Goal: Task Accomplishment & Management: Book appointment/travel/reservation

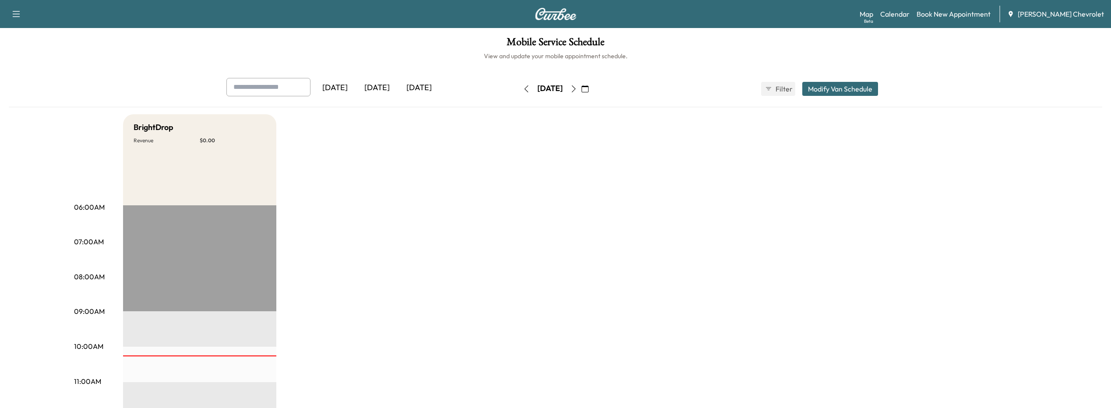
click at [940, 20] on div "Map Beta Calendar Book New Appointment [PERSON_NAME] Chevrolet" at bounding box center [982, 14] width 244 height 17
click at [940, 14] on link "Book New Appointment" at bounding box center [953, 14] width 74 height 11
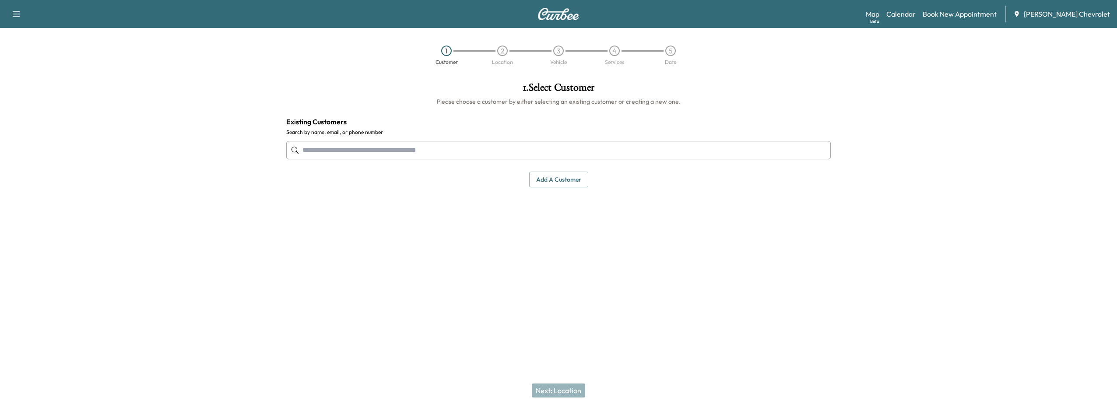
click at [385, 144] on input "text" at bounding box center [558, 150] width 545 height 18
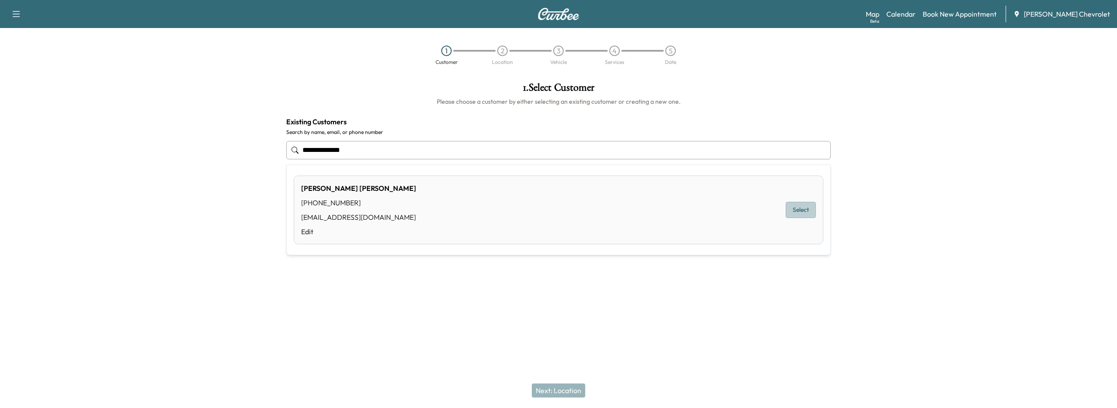
click at [793, 208] on button "Select" at bounding box center [801, 210] width 30 height 16
type input "**********"
click at [574, 388] on button "Next: Location" at bounding box center [558, 391] width 53 height 14
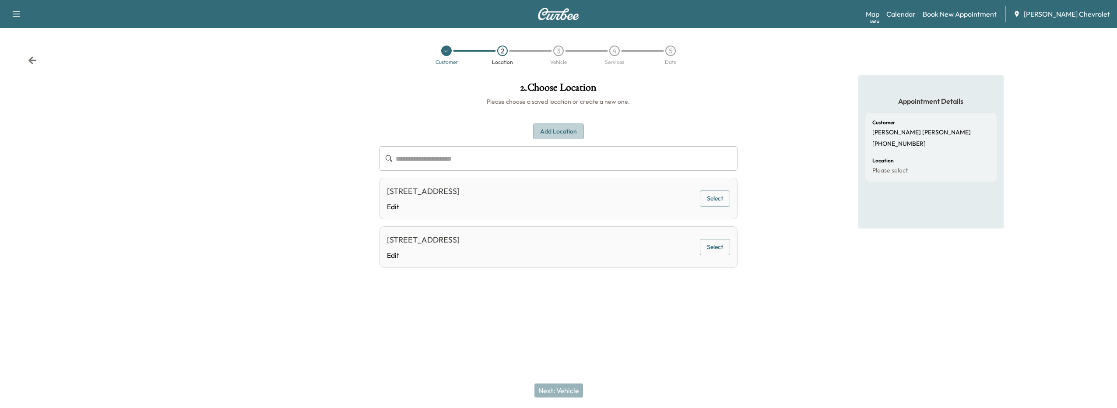
click at [550, 132] on button "Add Location" at bounding box center [558, 131] width 51 height 16
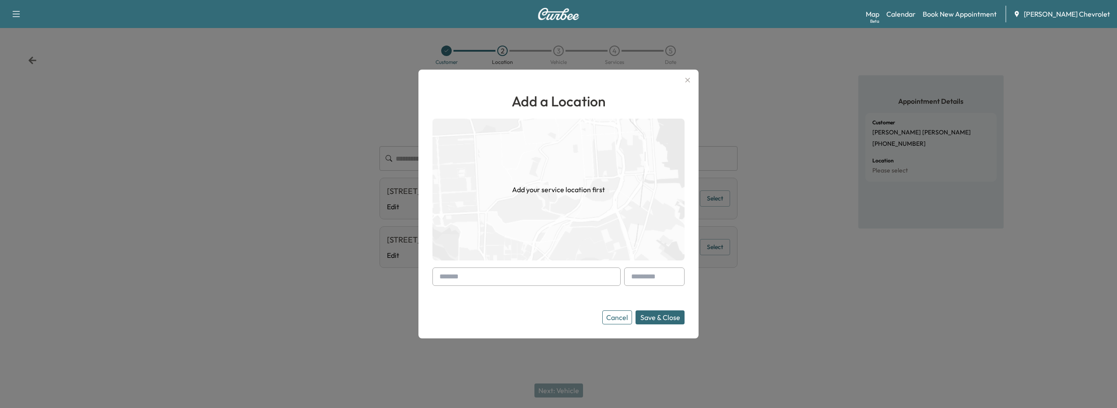
click at [444, 280] on div at bounding box center [441, 276] width 11 height 11
click at [442, 283] on input "text" at bounding box center [527, 277] width 188 height 18
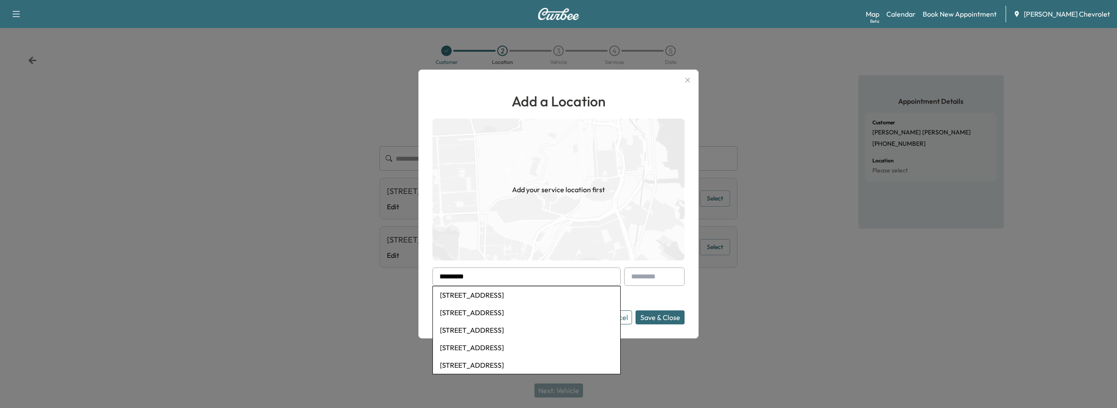
click at [484, 290] on li "[STREET_ADDRESS]" at bounding box center [526, 295] width 187 height 18
type input "**********"
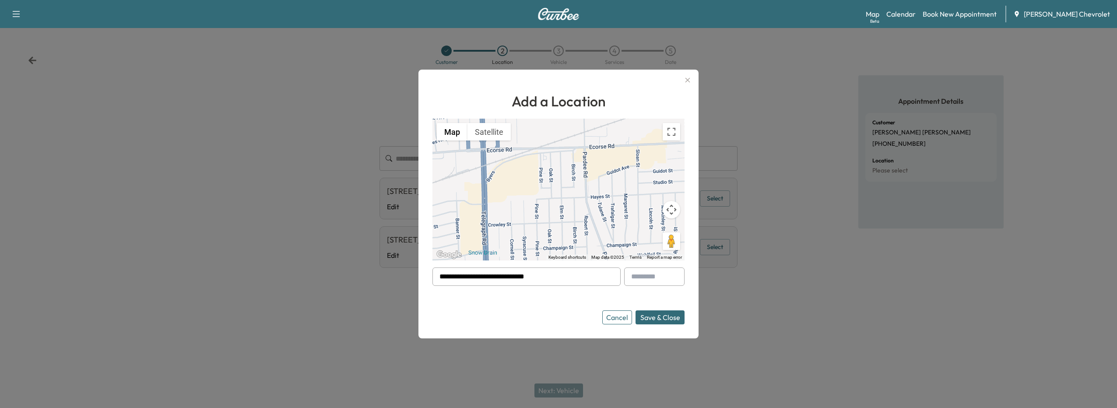
click at [652, 319] on button "Save & Close" at bounding box center [660, 317] width 49 height 14
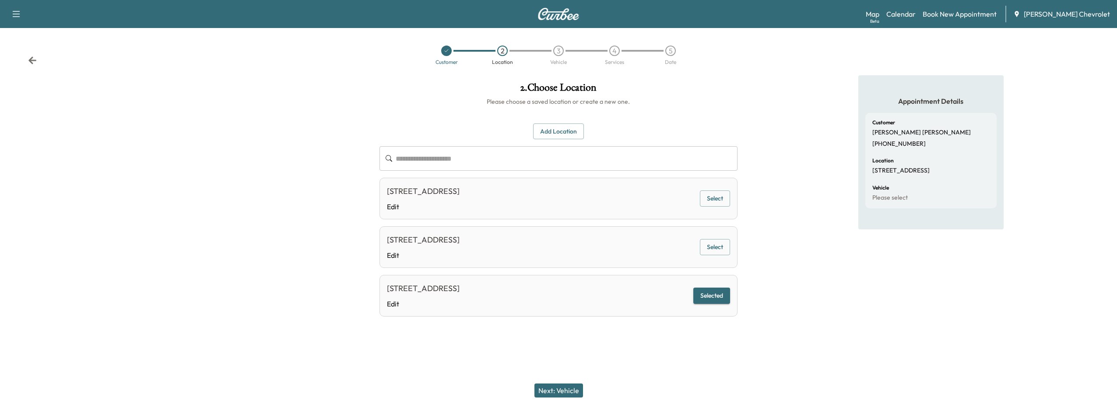
click at [569, 395] on button "Next: Vehicle" at bounding box center [559, 391] width 49 height 14
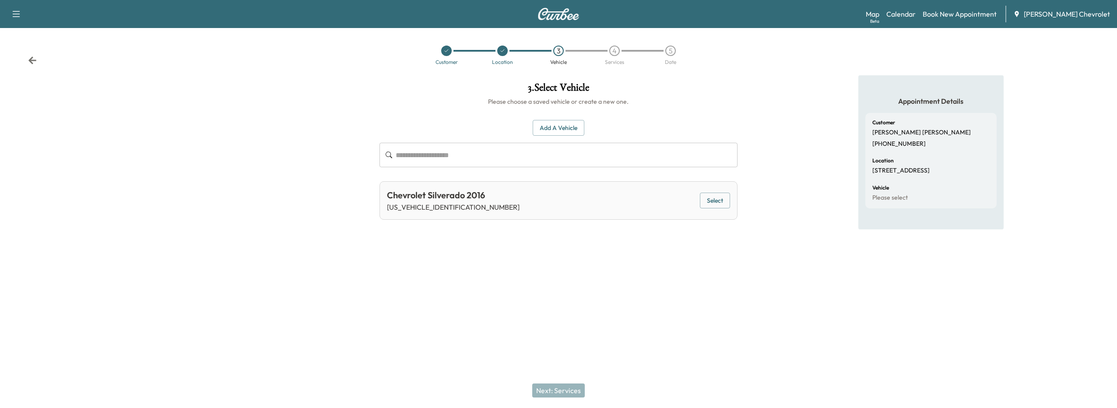
click at [703, 204] on button "Select" at bounding box center [715, 201] width 30 height 16
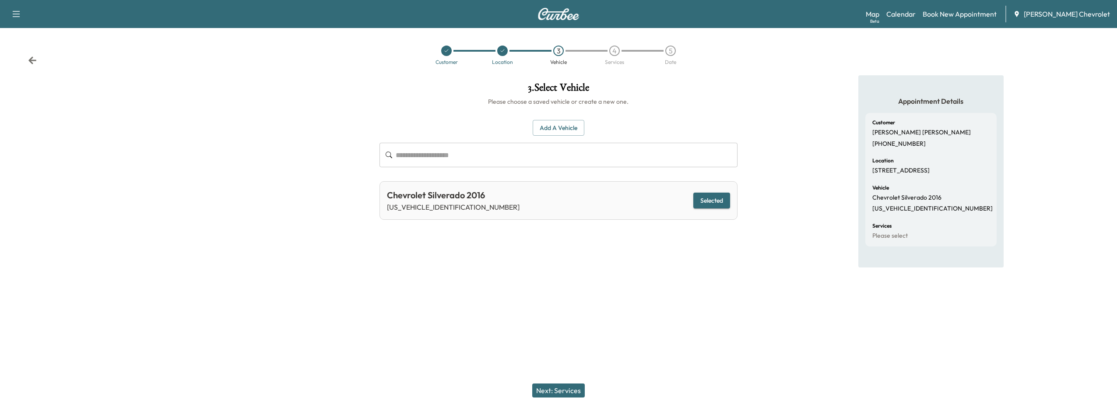
click at [556, 385] on button "Next: Services" at bounding box center [558, 391] width 53 height 14
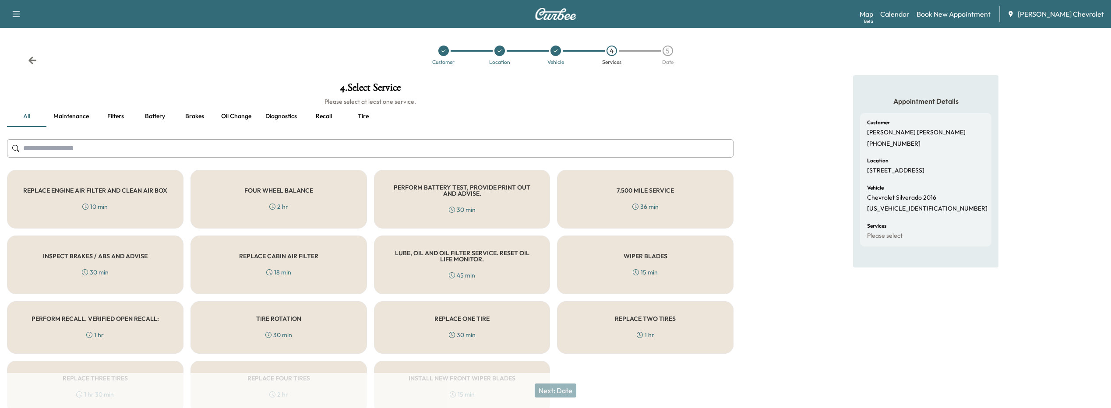
click at [242, 115] on button "Oil Change" at bounding box center [236, 116] width 44 height 21
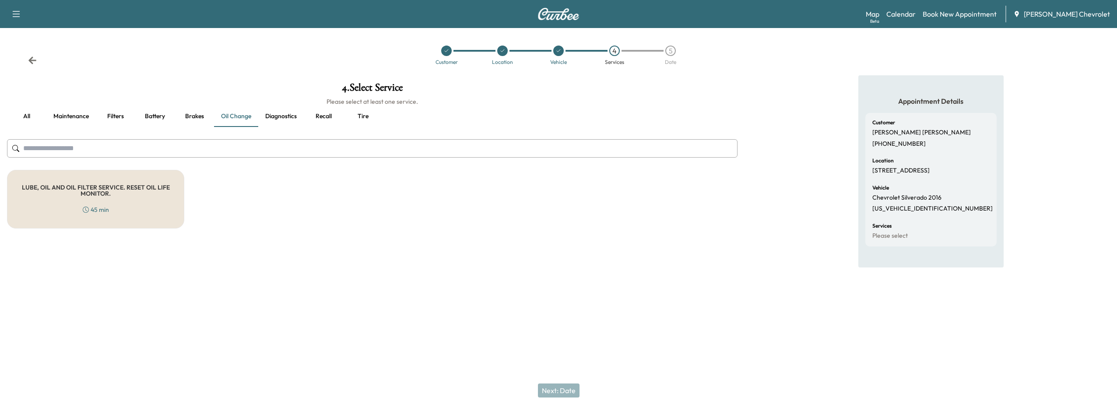
click at [133, 212] on div "LUBE, OIL AND OIL FILTER SERVICE. RESET OIL LIFE MONITOR. 45 min" at bounding box center [95, 199] width 177 height 59
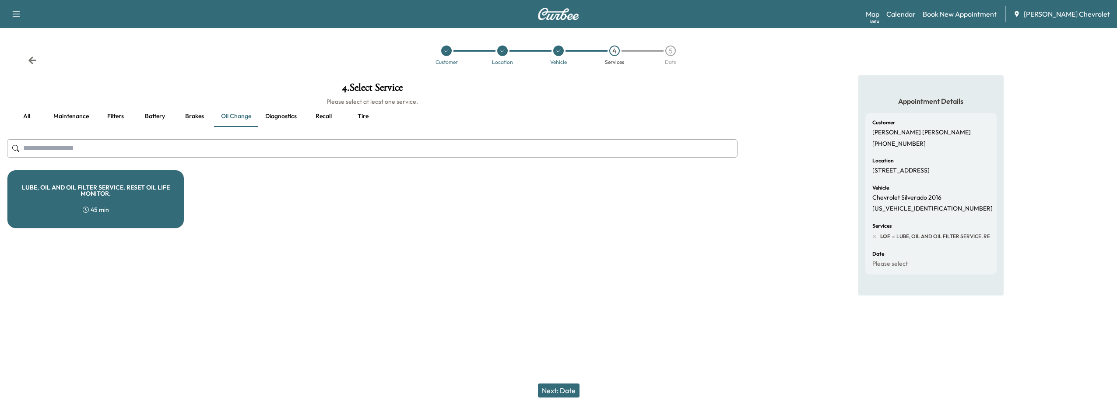
click at [574, 391] on button "Next: Date" at bounding box center [559, 391] width 42 height 14
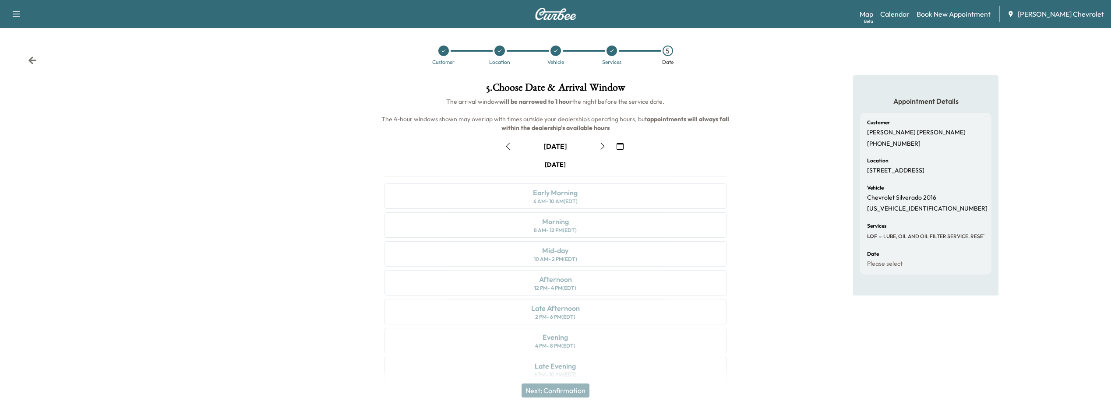
click at [623, 145] on icon "button" at bounding box center [620, 146] width 7 height 7
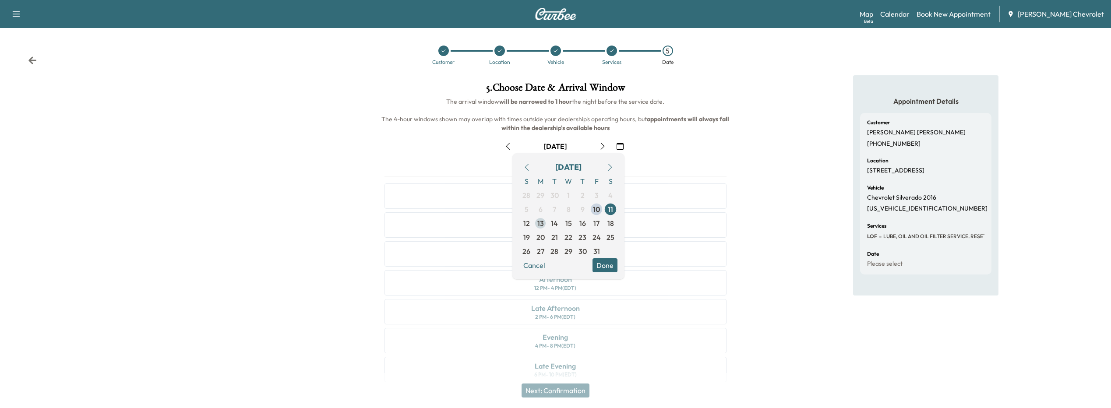
click at [543, 223] on span "13" at bounding box center [540, 223] width 7 height 11
